Goal: Complete application form

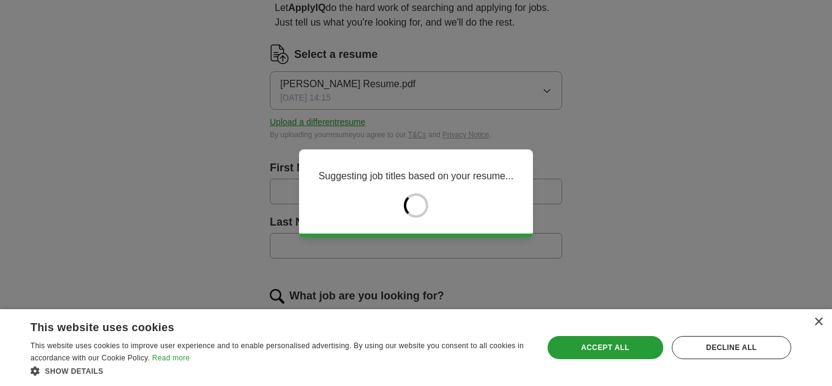
type input "******"
type input "***"
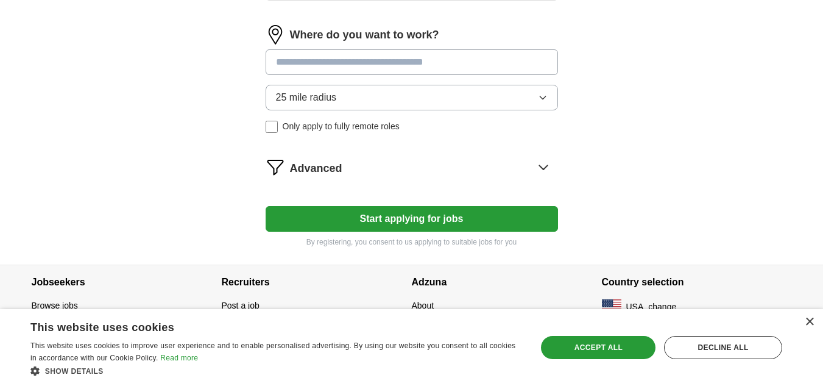
scroll to position [496, 0]
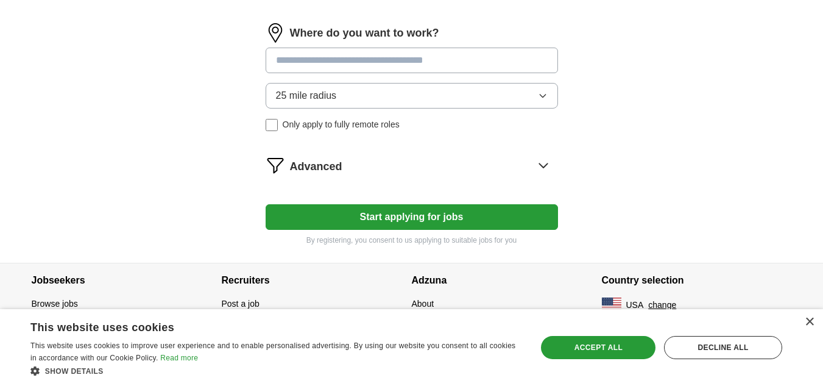
click at [360, 213] on button "Start applying for jobs" at bounding box center [412, 217] width 292 height 26
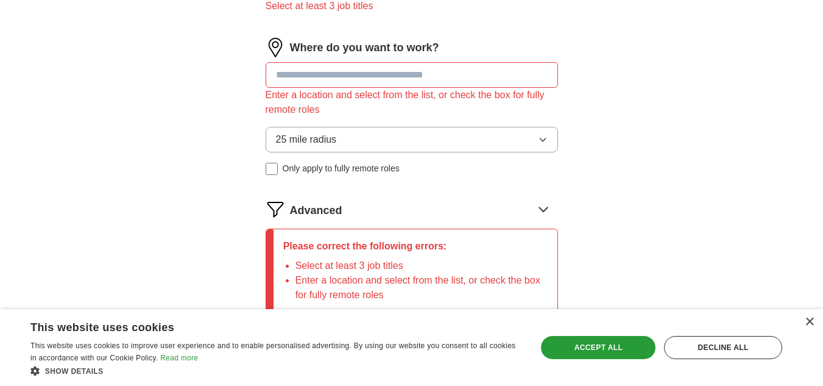
click at [379, 75] on input at bounding box center [412, 75] width 292 height 26
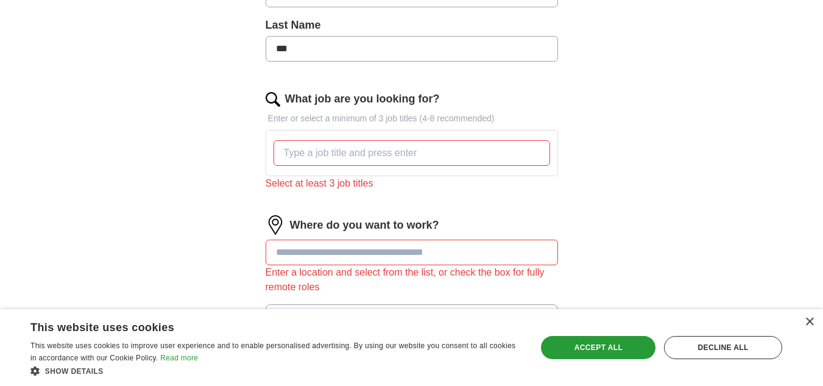
scroll to position [313, 0]
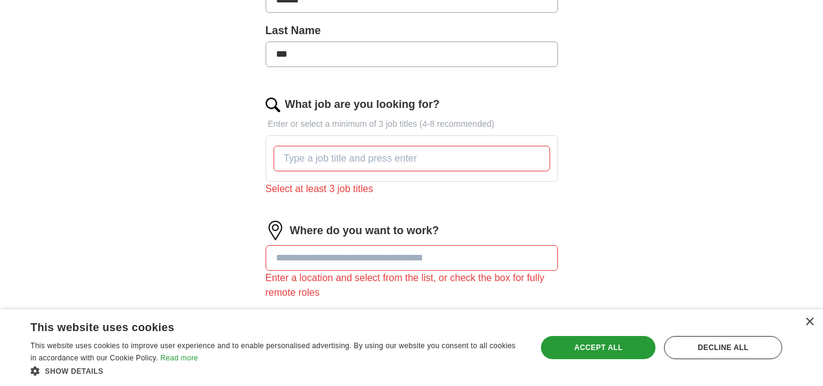
click at [349, 158] on input "What job are you looking for?" at bounding box center [412, 159] width 277 height 26
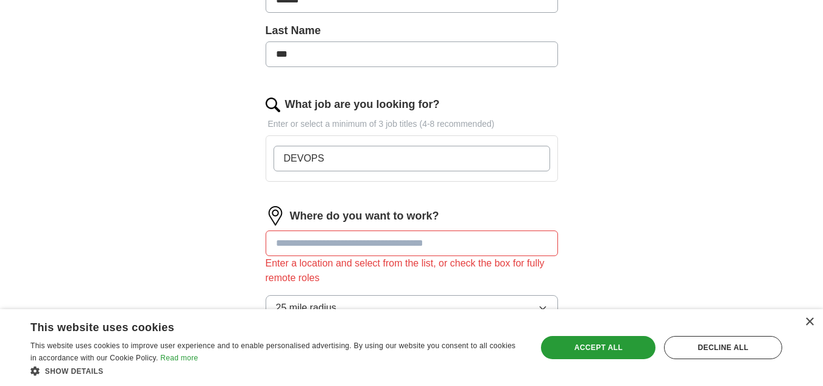
click at [400, 203] on form "Select a resume [PERSON_NAME] Resume.pdf [DATE] 14:15 Upload a different resume…" at bounding box center [412, 197] width 292 height 689
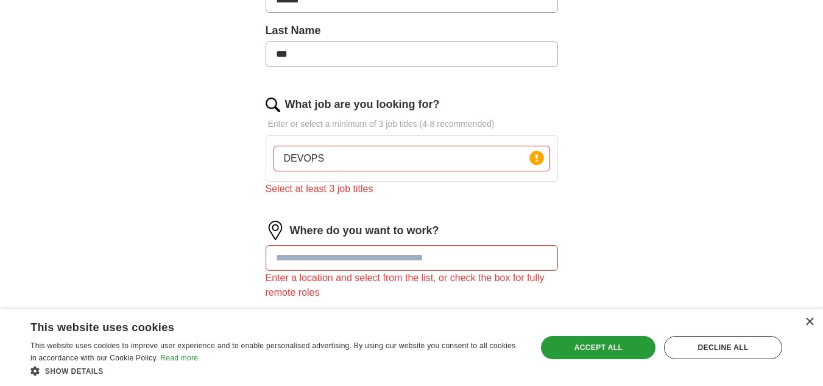
click at [344, 163] on input "DEVOPS" at bounding box center [412, 159] width 277 height 26
type input "Devops"
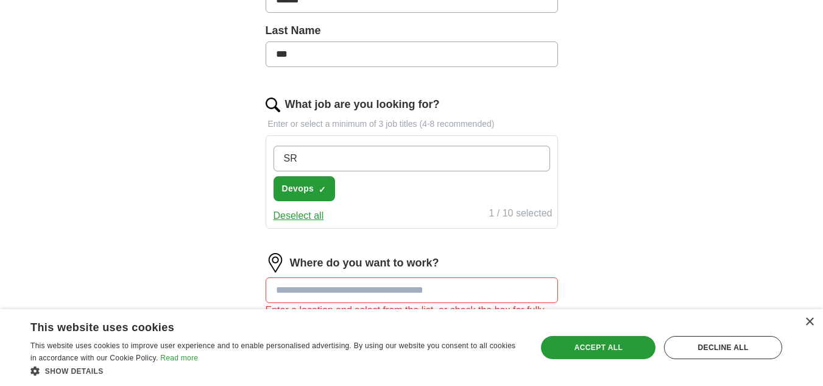
type input "SRE"
type input "Cloud Engineer"
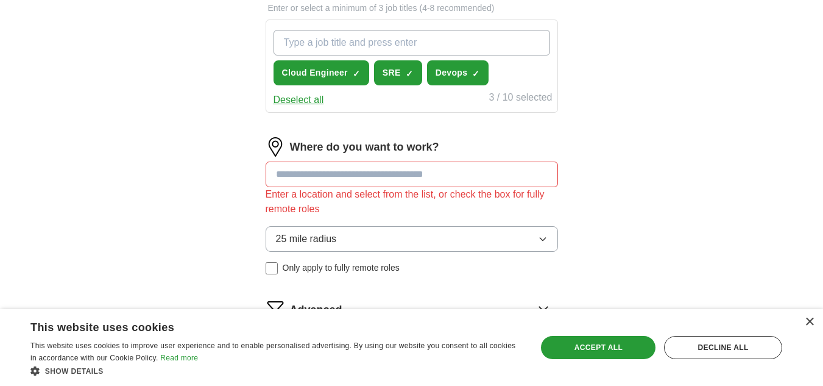
scroll to position [496, 0]
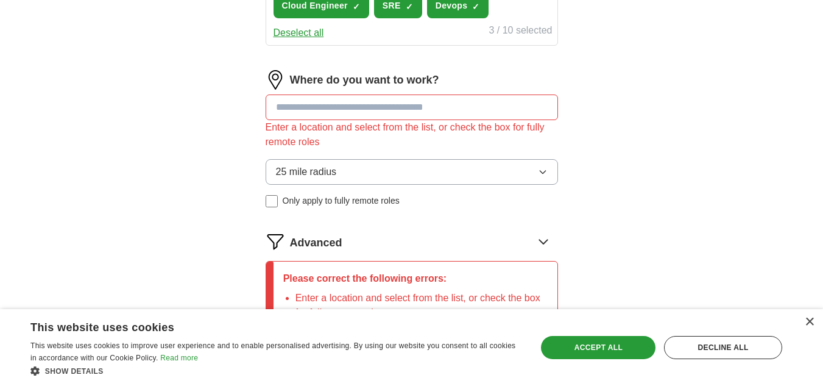
click at [292, 107] on input at bounding box center [412, 107] width 292 height 26
click at [266, 350] on button "Start applying for jobs" at bounding box center [412, 363] width 292 height 26
type input "*"
type input "***"
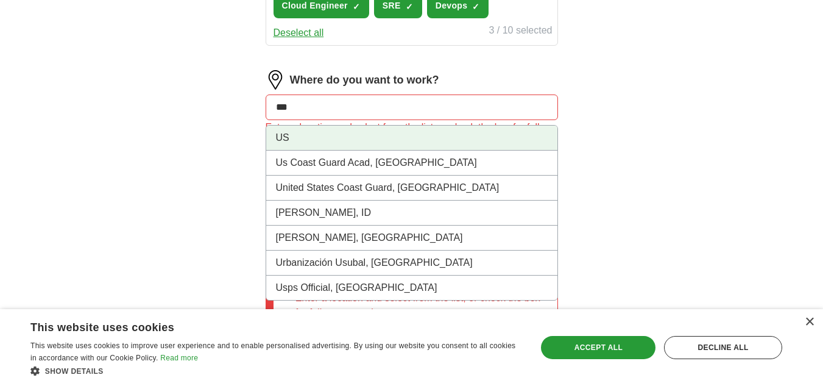
click at [338, 134] on li "US" at bounding box center [411, 138] width 291 height 25
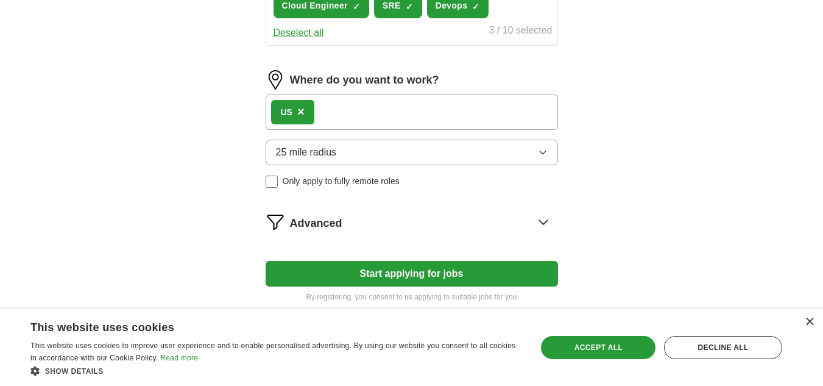
scroll to position [553, 0]
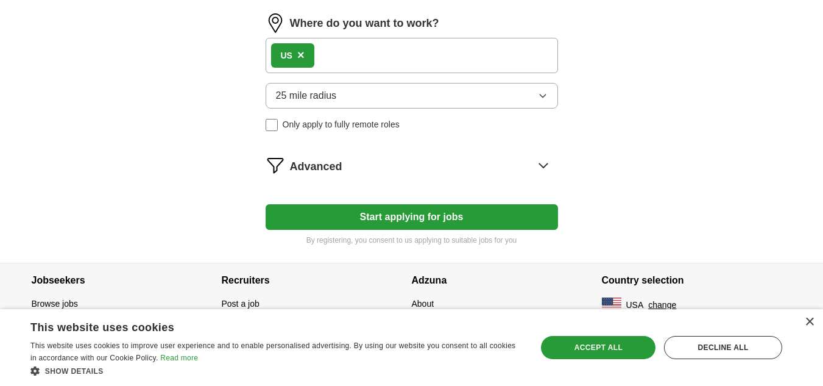
click at [419, 89] on button "25 mile radius" at bounding box center [412, 96] width 292 height 26
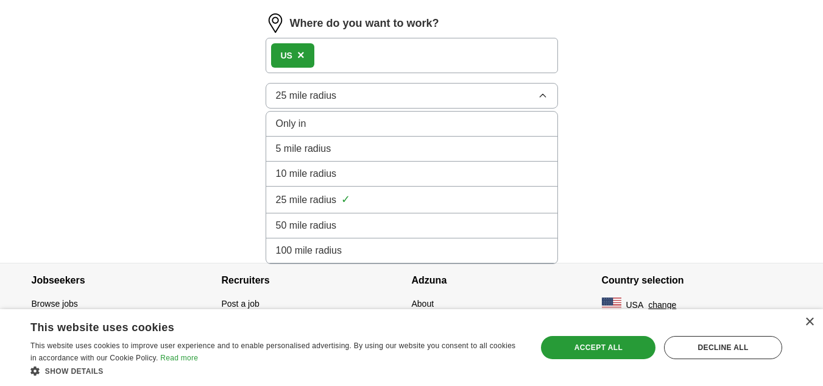
click at [340, 243] on li "100 mile radius" at bounding box center [411, 250] width 291 height 25
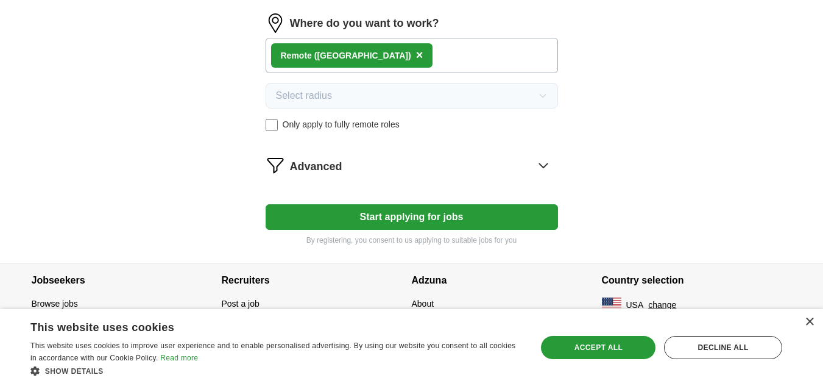
click at [359, 218] on button "Start applying for jobs" at bounding box center [412, 217] width 292 height 26
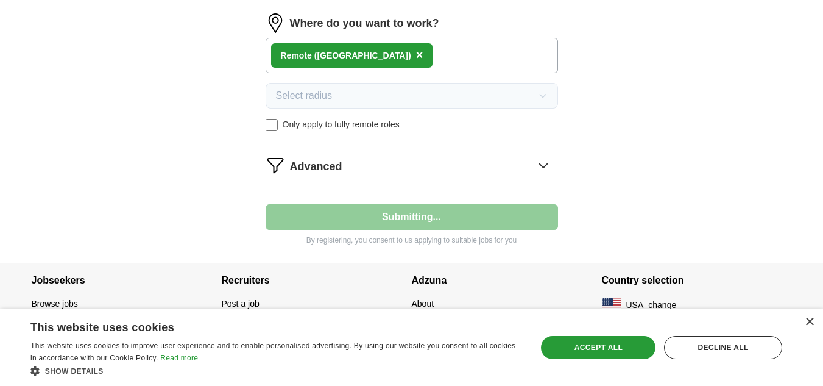
select select "**"
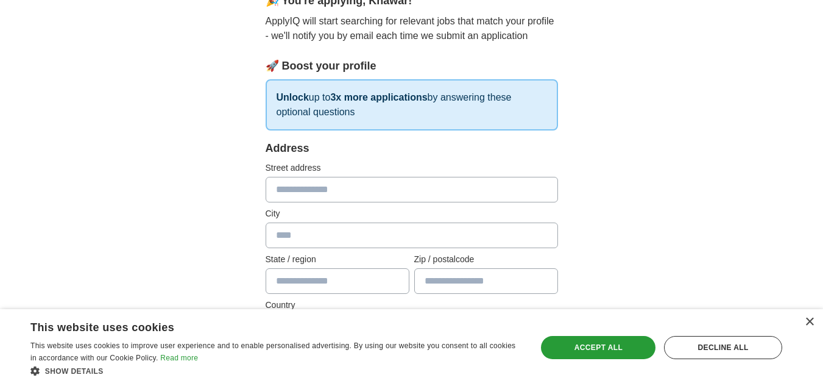
scroll to position [868, 0]
